Goal: Task Accomplishment & Management: Complete application form

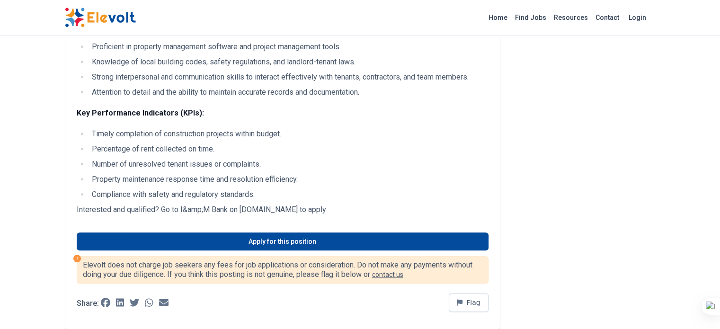
scroll to position [757, 0]
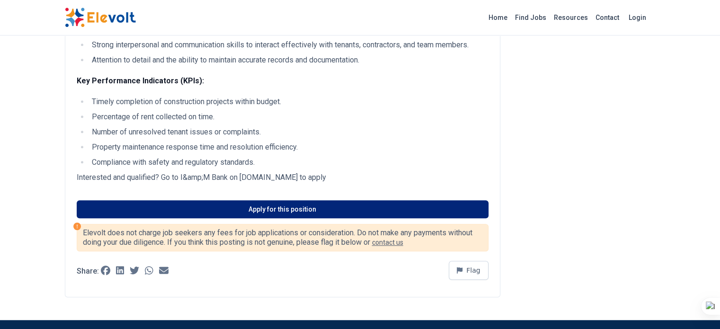
click at [258, 200] on link "Apply for this position" at bounding box center [283, 209] width 412 height 18
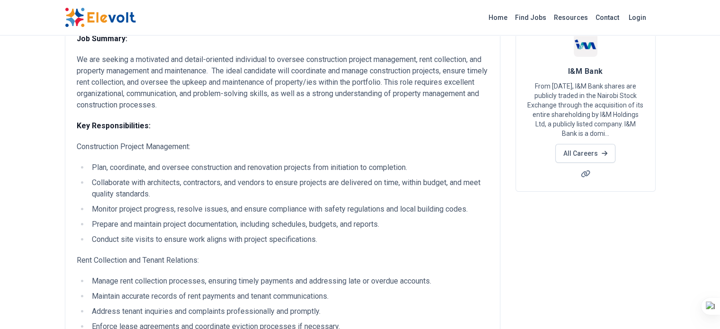
scroll to position [0, 0]
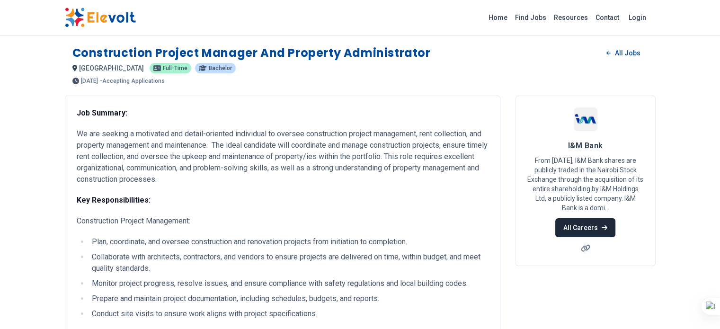
click at [615, 218] on link "All Careers" at bounding box center [585, 227] width 60 height 19
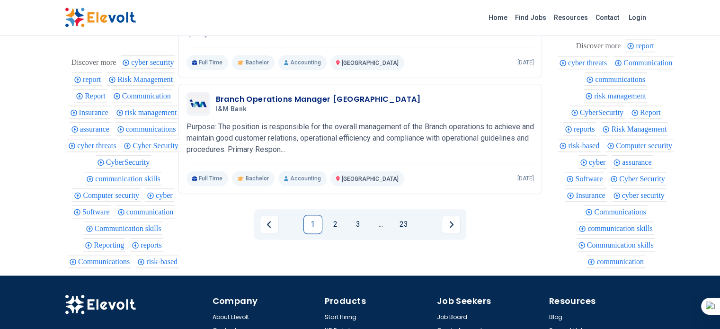
scroll to position [1136, 0]
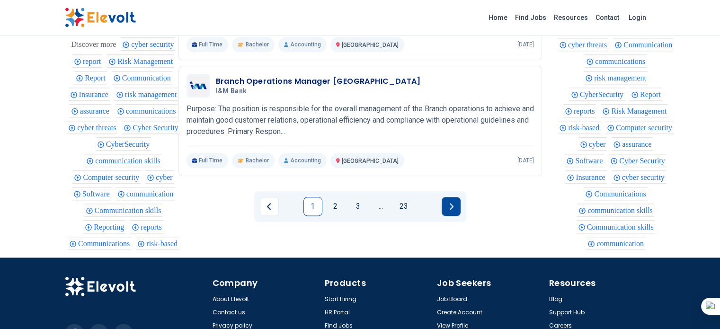
click at [458, 197] on button "Next page" at bounding box center [451, 206] width 19 height 19
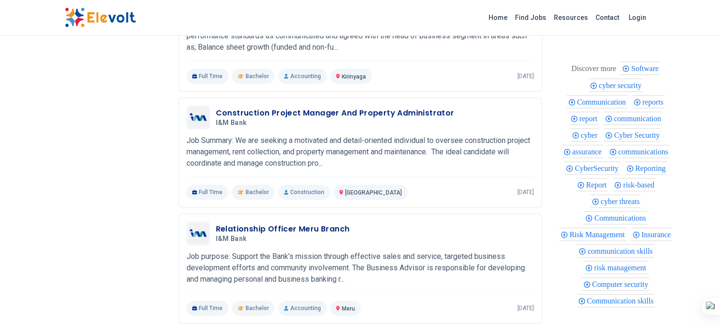
scroll to position [284, 0]
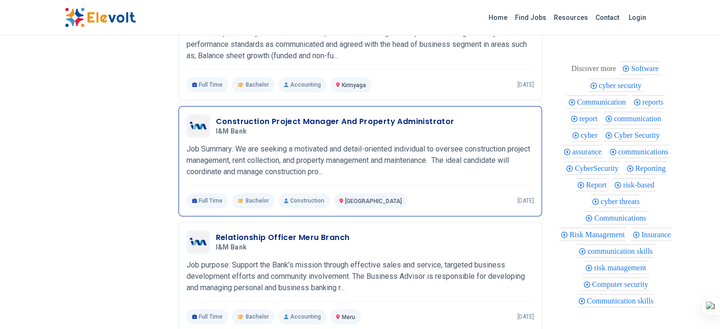
click at [347, 127] on h5 "I&M Bank" at bounding box center [333, 131] width 235 height 9
